Goal: Entertainment & Leisure: Consume media (video, audio)

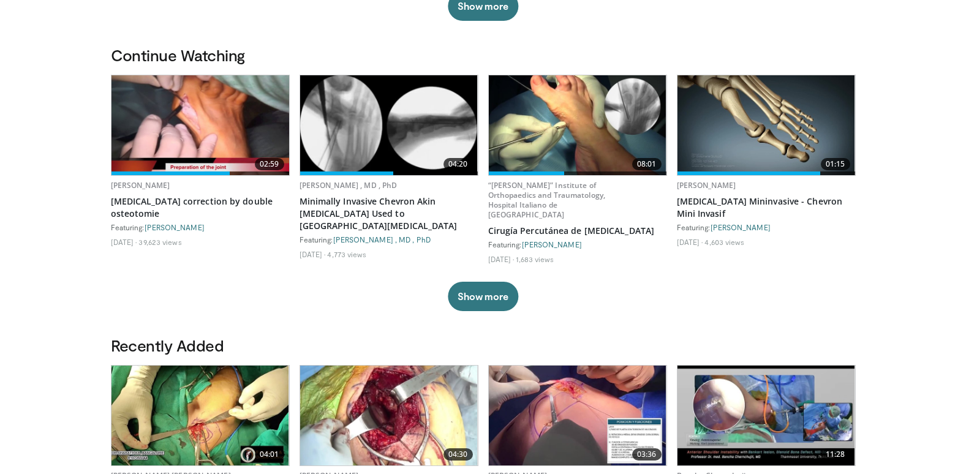
scroll to position [306, 0]
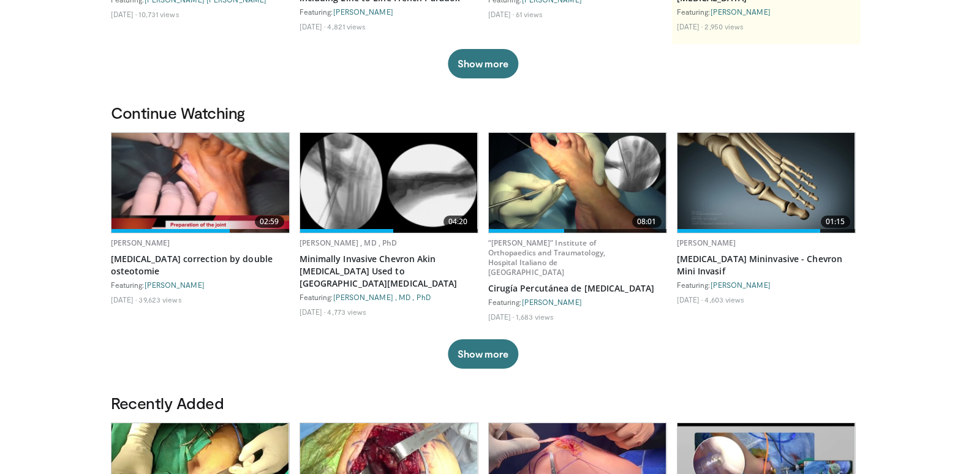
click at [228, 190] on img at bounding box center [201, 183] width 178 height 100
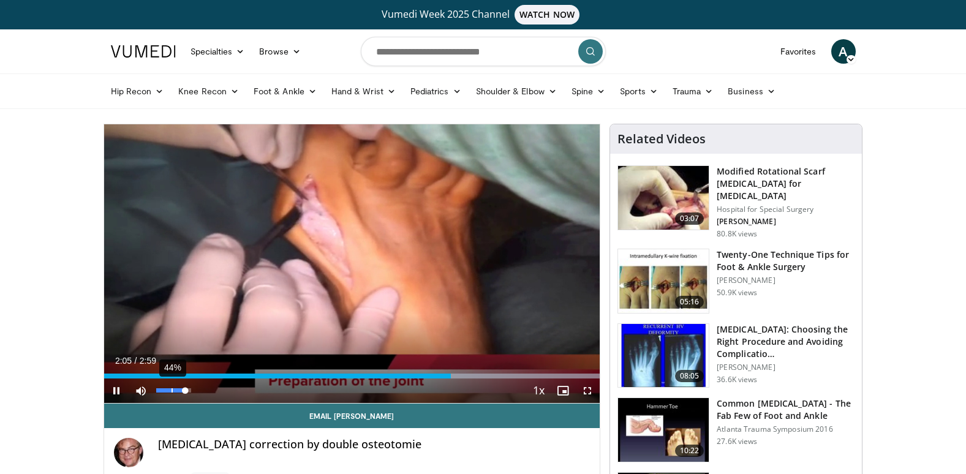
click at [171, 387] on div "44%" at bounding box center [174, 391] width 43 height 25
click at [589, 392] on span "Video Player" at bounding box center [587, 391] width 25 height 25
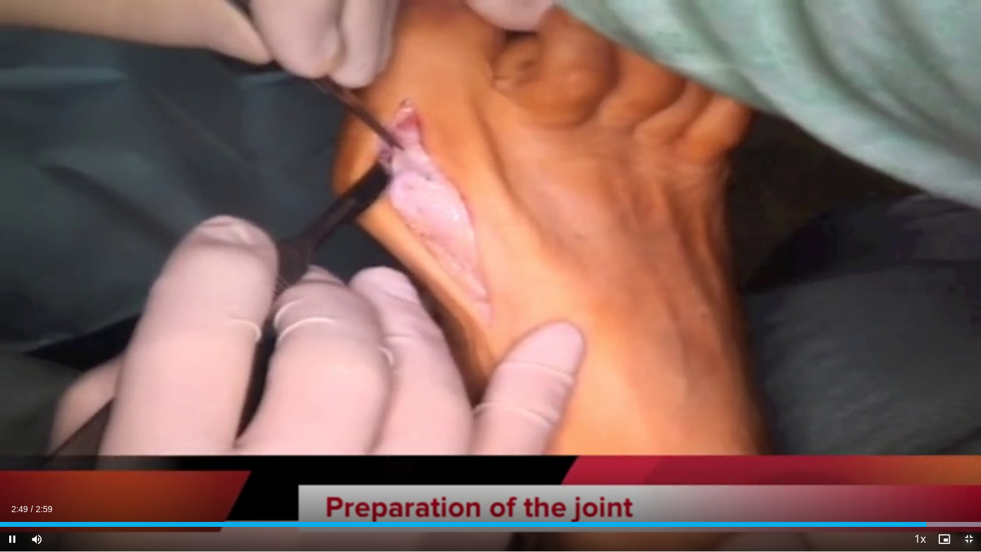
click at [966, 474] on span "Video Player" at bounding box center [968, 538] width 25 height 25
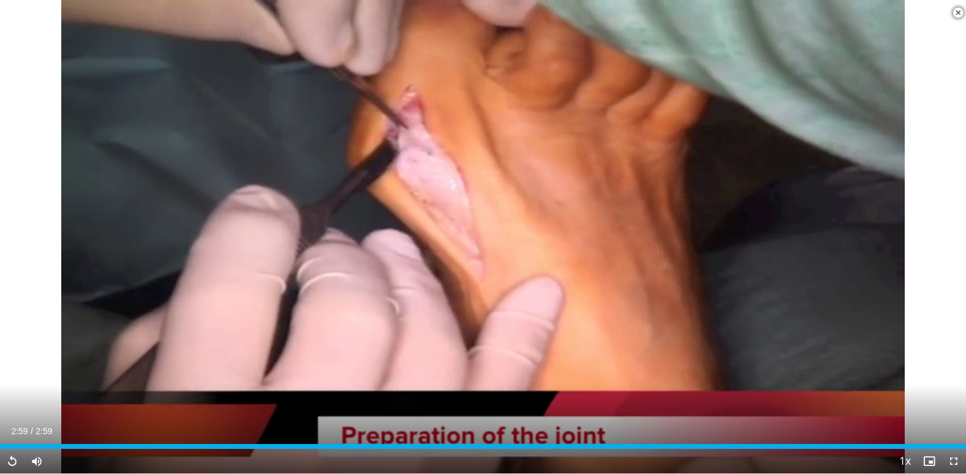
scroll to position [245, 0]
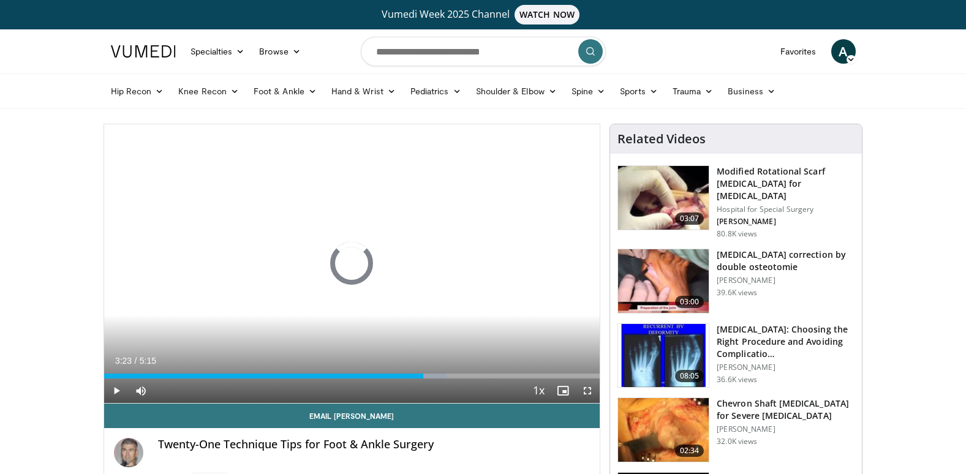
click at [666, 420] on img at bounding box center [663, 430] width 91 height 64
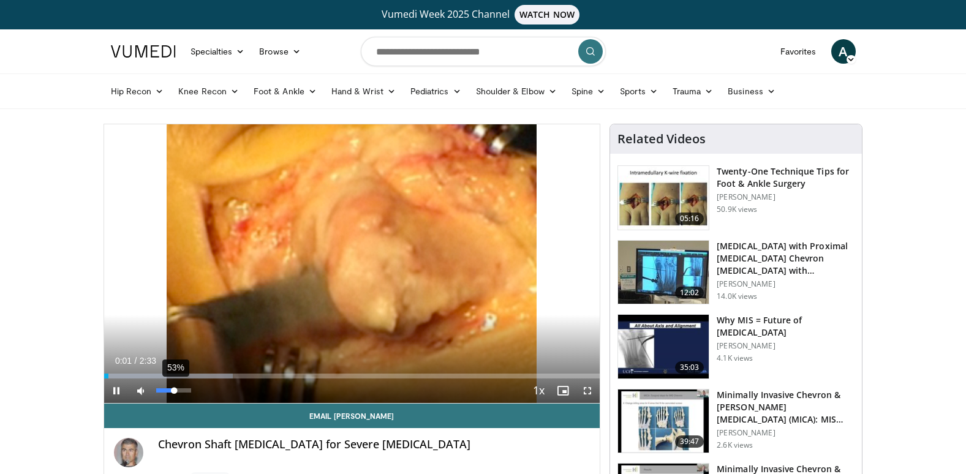
click at [175, 391] on div "53%" at bounding box center [173, 391] width 35 height 4
click at [588, 392] on span "Video Player" at bounding box center [587, 391] width 25 height 25
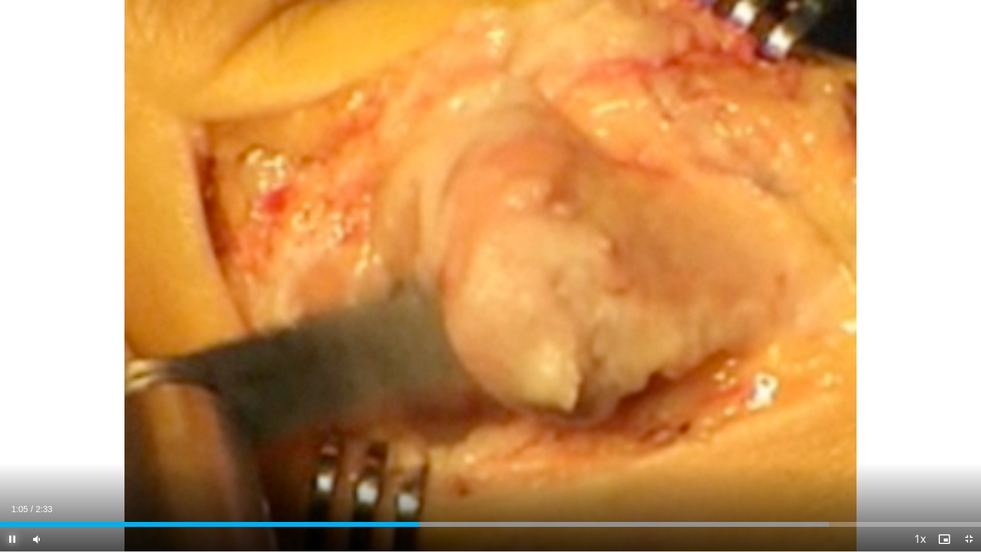
click at [10, 474] on span "Video Player" at bounding box center [12, 538] width 25 height 25
click at [7, 474] on span "Video Player" at bounding box center [12, 538] width 25 height 25
click at [966, 474] on span "Video Player" at bounding box center [968, 538] width 25 height 25
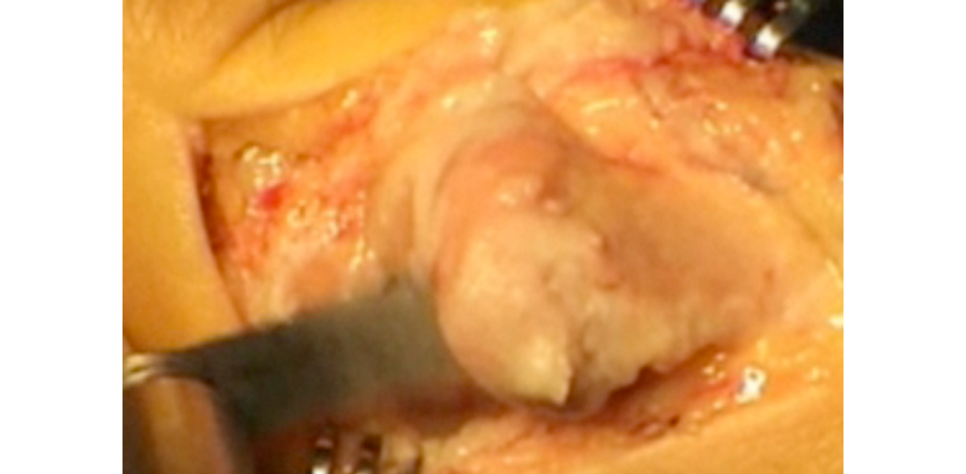
scroll to position [184, 0]
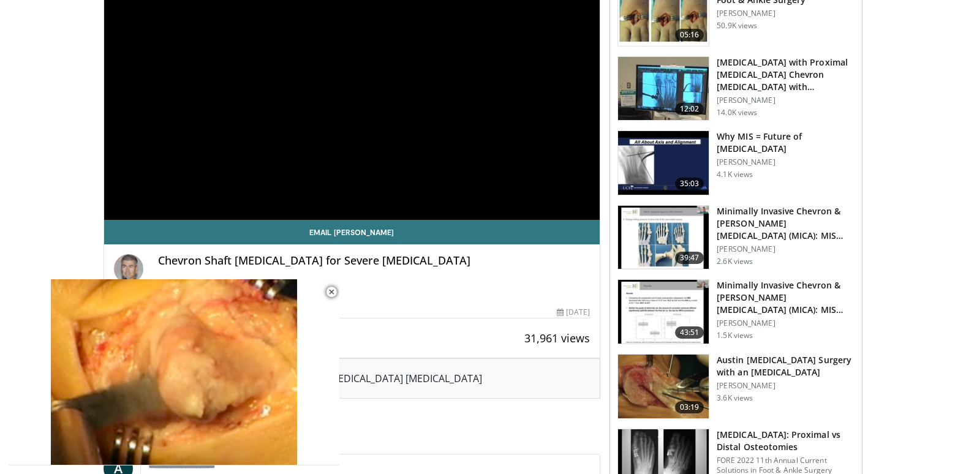
click at [673, 240] on img at bounding box center [663, 238] width 91 height 64
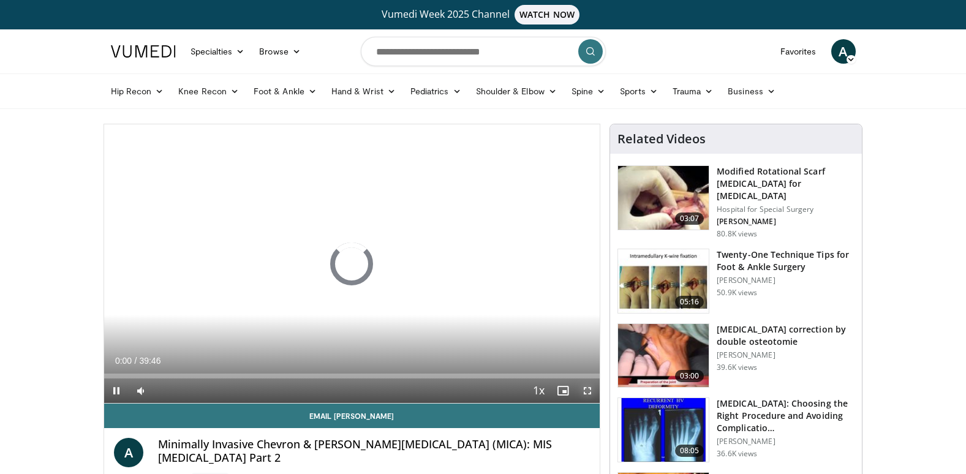
click at [587, 391] on span "Video Player" at bounding box center [587, 391] width 25 height 25
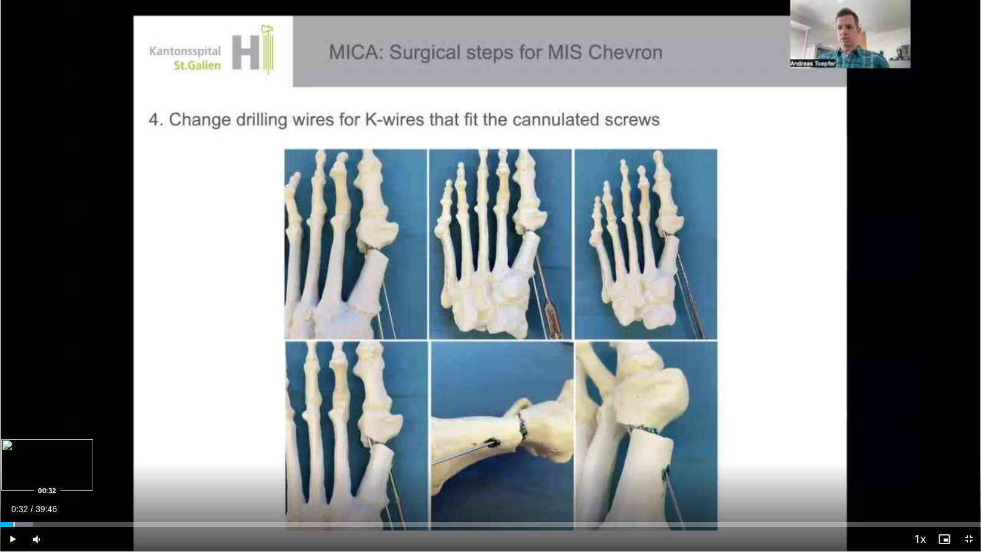
click at [13, 474] on div "Progress Bar" at bounding box center [13, 524] width 1 height 5
click at [21, 474] on div "Progress Bar" at bounding box center [21, 524] width 1 height 5
click at [37, 474] on div "Progress Bar" at bounding box center [28, 524] width 39 height 5
click at [63, 474] on div "Progress Bar" at bounding box center [63, 524] width 1 height 5
click at [70, 474] on div "Progress Bar" at bounding box center [70, 524] width 1 height 5
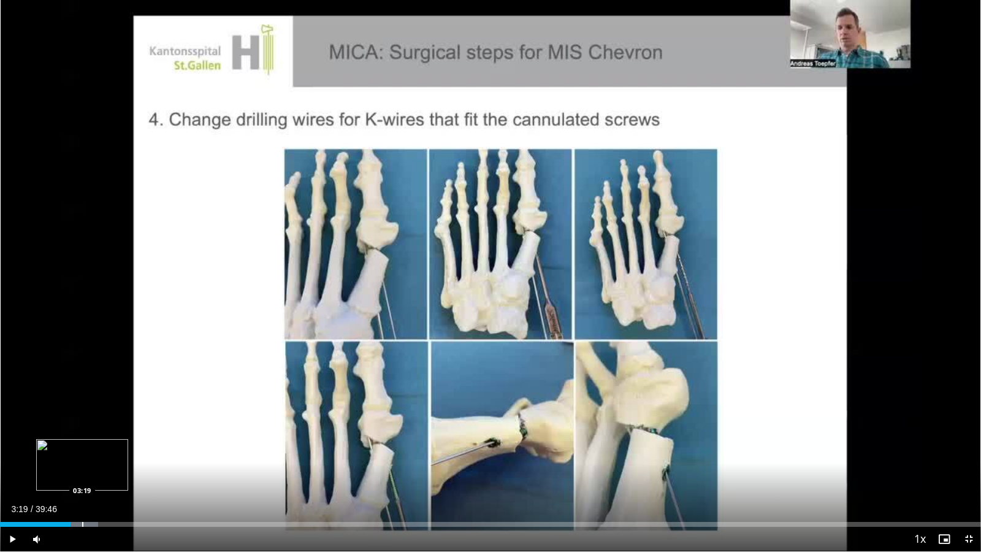
click at [82, 474] on div "Progress Bar" at bounding box center [84, 524] width 28 height 5
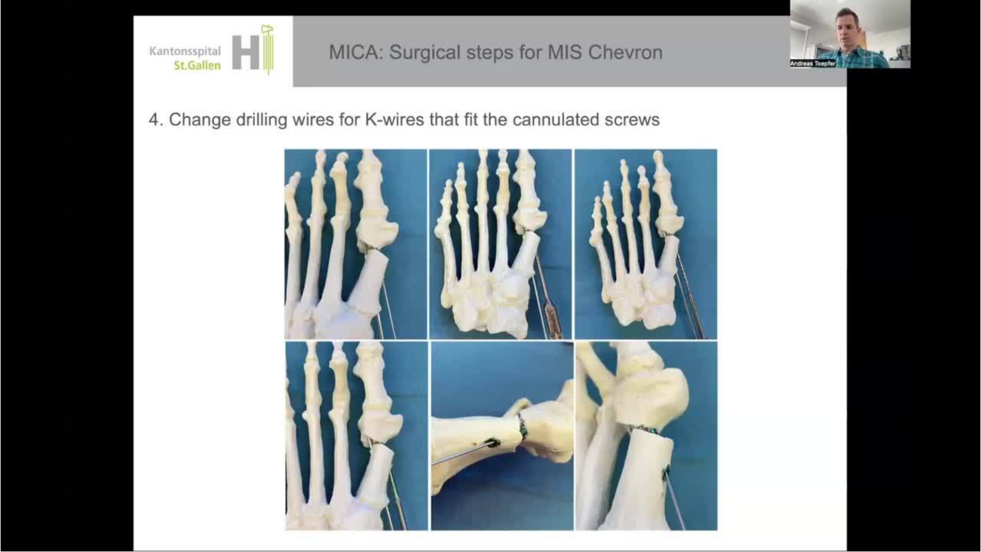
click at [88, 474] on video-js "**********" at bounding box center [490, 276] width 981 height 552
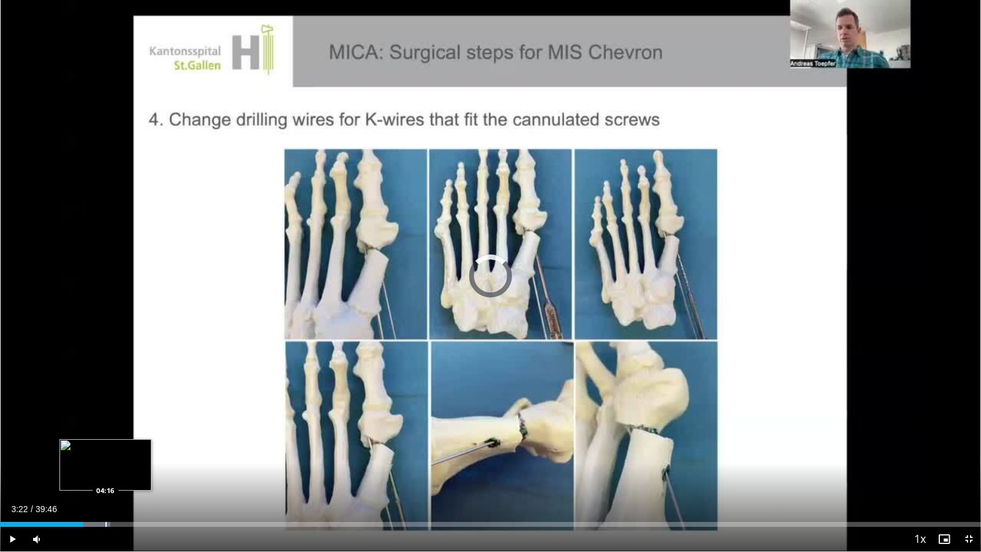
click at [105, 474] on div "Progress Bar" at bounding box center [105, 524] width 1 height 5
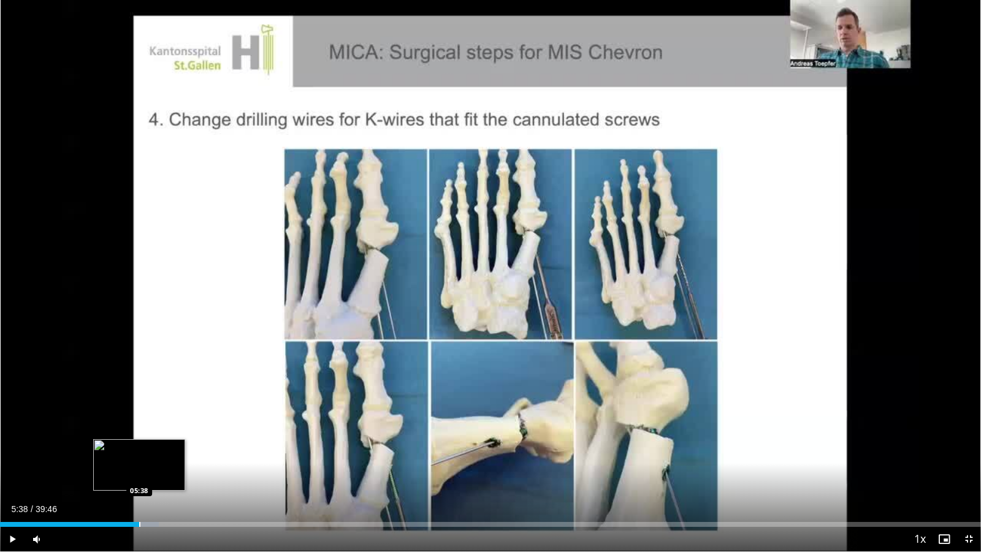
click at [139, 474] on div "Progress Bar" at bounding box center [139, 524] width 1 height 5
click at [10, 474] on span "Video Player" at bounding box center [12, 538] width 25 height 25
click at [11, 474] on span "Video Player" at bounding box center [12, 538] width 25 height 25
click at [12, 474] on span "Video Player" at bounding box center [12, 538] width 25 height 25
click at [966, 474] on span "Video Player" at bounding box center [968, 538] width 25 height 25
